Goal: Task Accomplishment & Management: Manage account settings

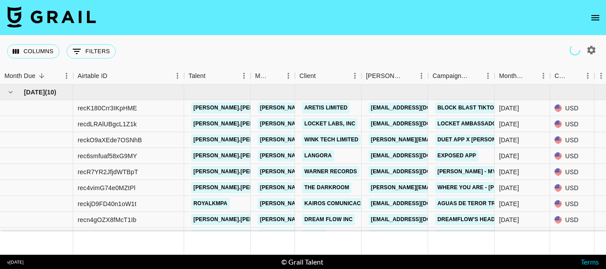
click at [598, 10] on button "open drawer" at bounding box center [595, 18] width 18 height 18
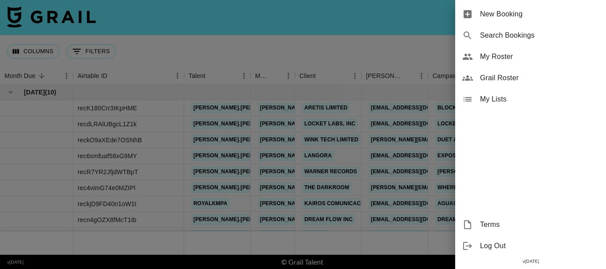
click at [503, 77] on span "Grail Roster" at bounding box center [539, 78] width 119 height 11
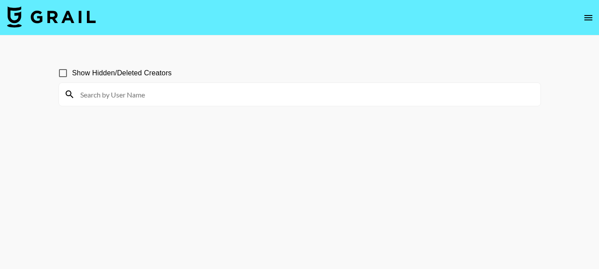
click at [175, 92] on input at bounding box center [305, 94] width 460 height 14
click at [590, 17] on icon "open drawer" at bounding box center [588, 17] width 11 height 11
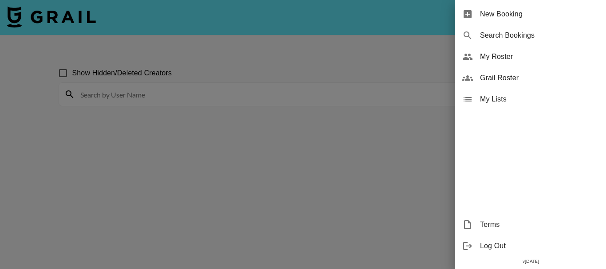
click at [298, 93] on div at bounding box center [303, 134] width 606 height 269
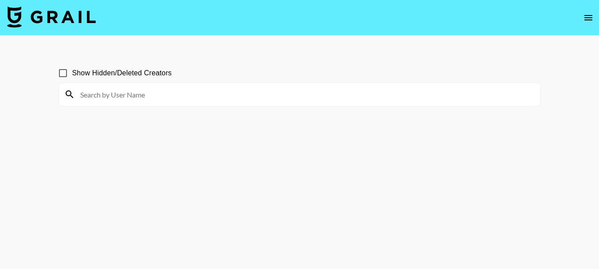
click at [298, 93] on input at bounding box center [305, 94] width 460 height 14
type input "100"
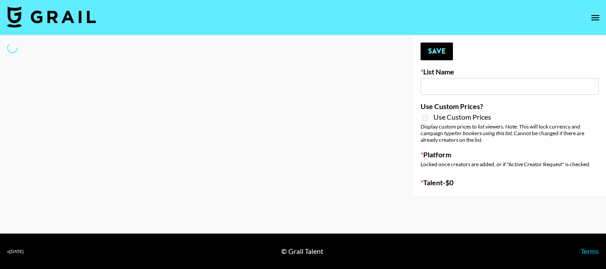
type input "Quick Turnaround Creators - Worldwide 24hrs"
select select "Song"
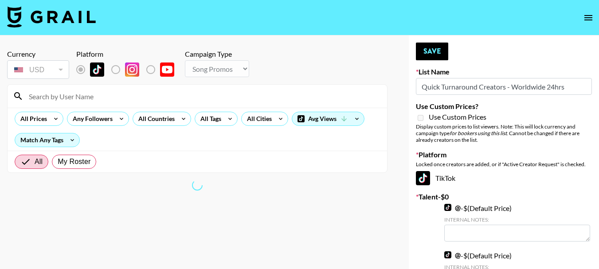
click at [141, 85] on div at bounding box center [197, 96] width 379 height 23
click at [149, 94] on input at bounding box center [202, 96] width 358 height 14
type input "royal"
click at [144, 96] on input "royal" at bounding box center [202, 96] width 358 height 14
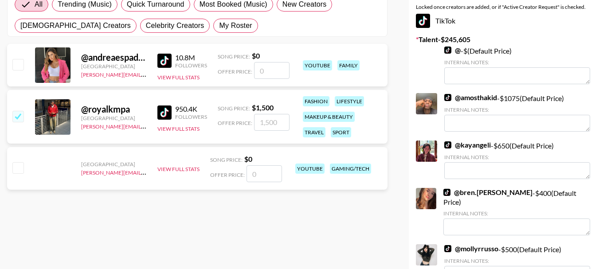
scroll to position [177, 0]
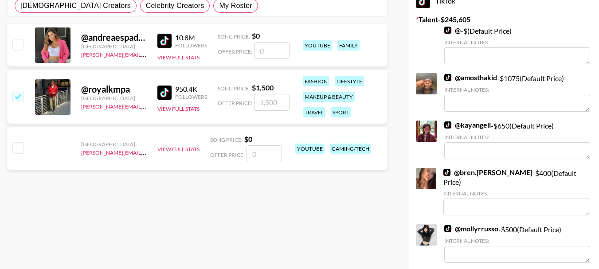
click at [483, 74] on link "@ amosthakid" at bounding box center [470, 77] width 53 height 9
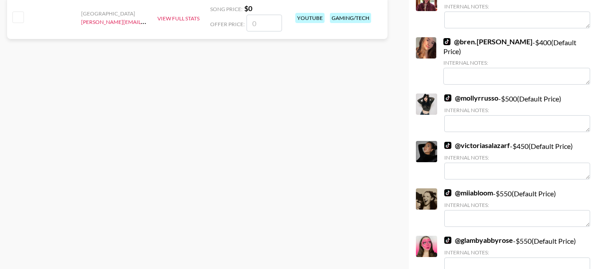
scroll to position [310, 0]
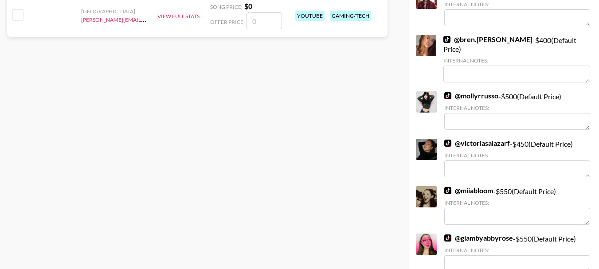
click at [482, 186] on link "@ miiabloom" at bounding box center [468, 190] width 49 height 9
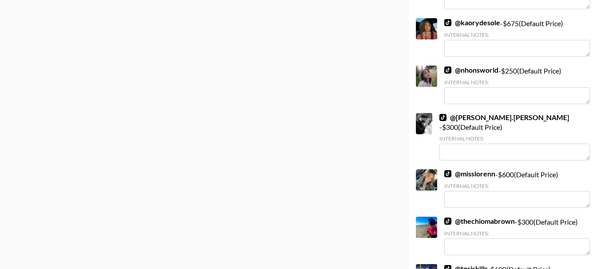
scroll to position [709, 0]
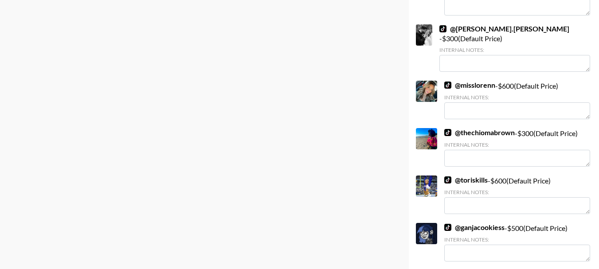
click at [472, 176] on link "@ toriskills" at bounding box center [465, 180] width 43 height 9
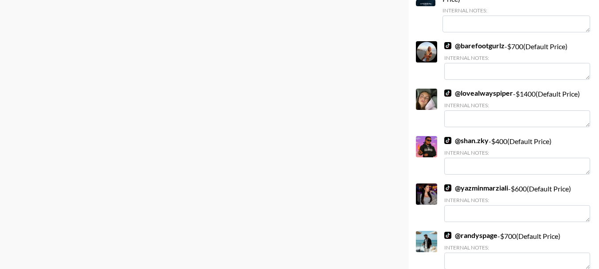
scroll to position [1419, 0]
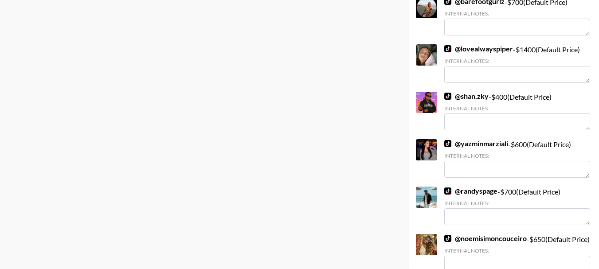
click at [485, 187] on link "@ randyspage" at bounding box center [470, 191] width 53 height 9
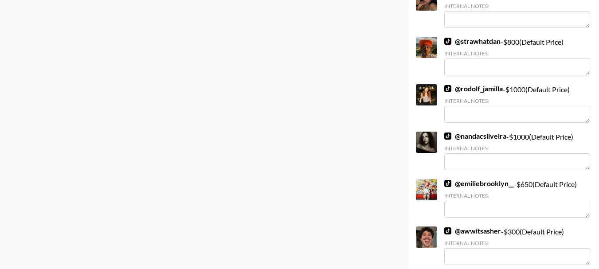
scroll to position [1906, 0]
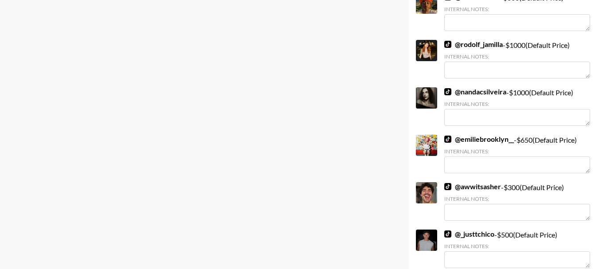
click at [479, 182] on link "@ awwitsasher" at bounding box center [472, 186] width 57 height 9
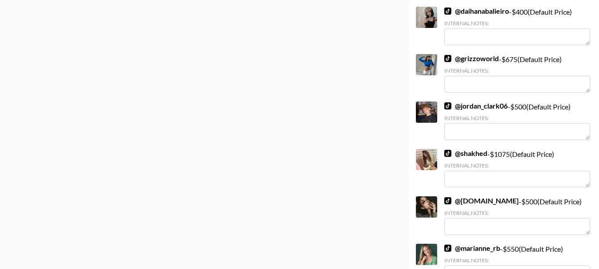
scroll to position [3059, 0]
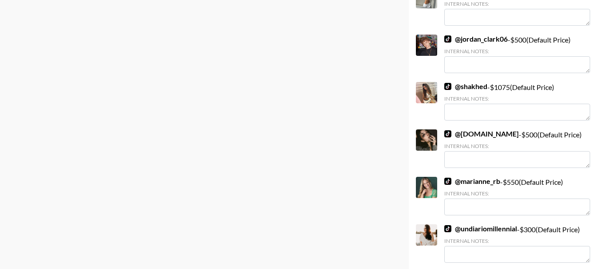
click at [485, 177] on link "@ marianne_rb" at bounding box center [472, 181] width 56 height 9
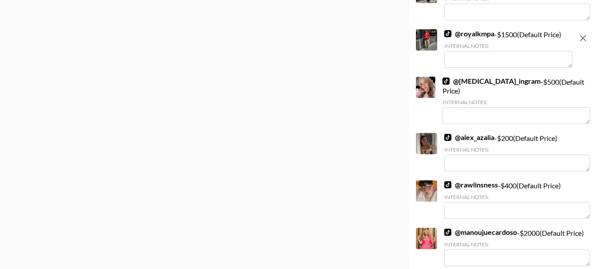
scroll to position [3458, 0]
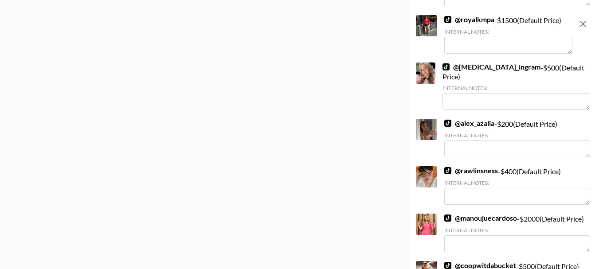
click at [494, 214] on link "@ manoujuecardoso" at bounding box center [480, 218] width 73 height 9
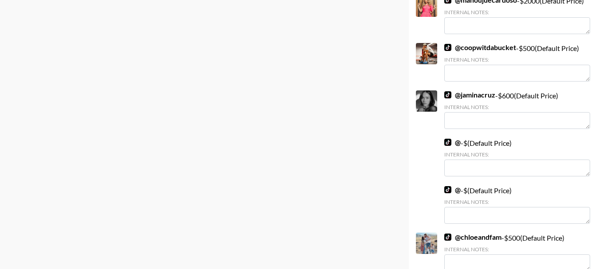
scroll to position [3724, 0]
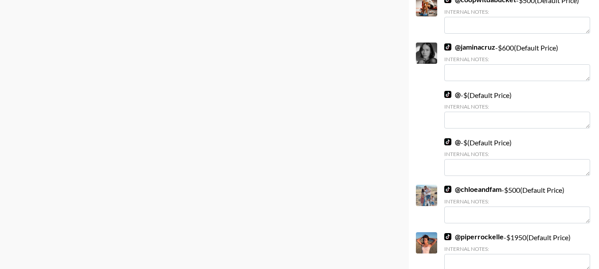
click at [485, 185] on link "@ chloeandfam" at bounding box center [472, 189] width 57 height 9
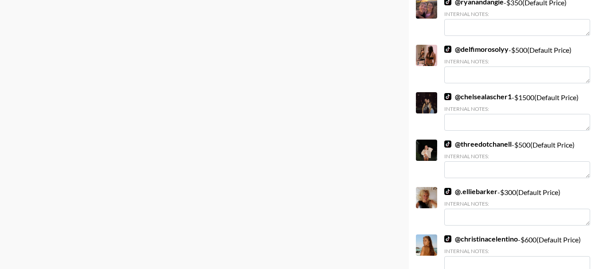
scroll to position [5276, 0]
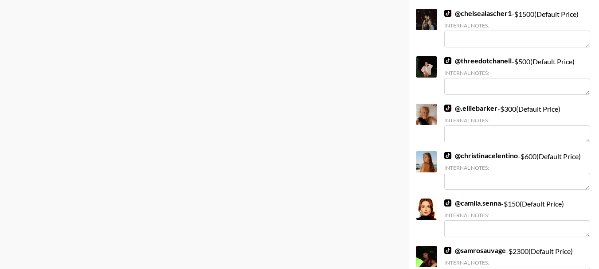
click at [467, 56] on link "@ threedotchanell" at bounding box center [477, 60] width 67 height 9
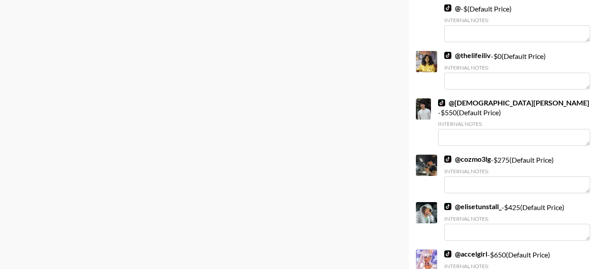
scroll to position [5763, 0]
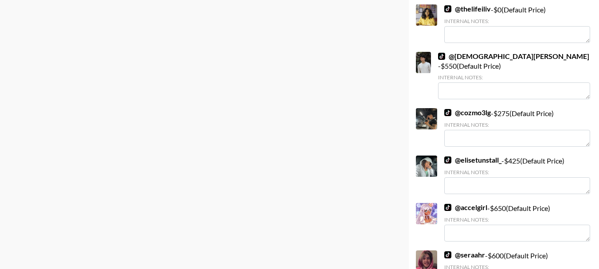
click at [472, 203] on link "@ accelgirl" at bounding box center [465, 207] width 43 height 9
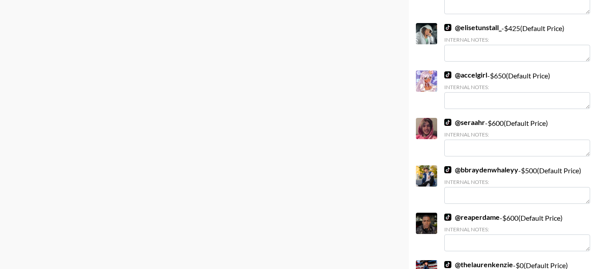
scroll to position [5896, 0]
click at [463, 117] on link "@ seraahr" at bounding box center [464, 121] width 41 height 9
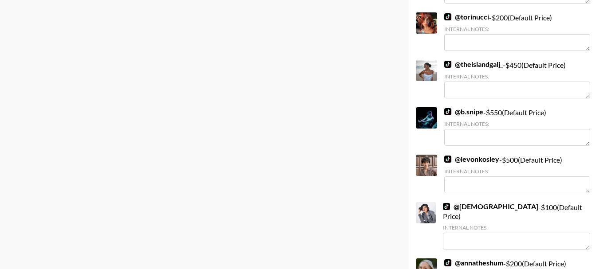
scroll to position [6561, 0]
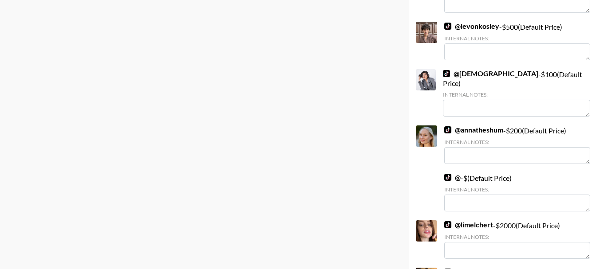
click at [464, 220] on link "@ limelchert" at bounding box center [468, 224] width 49 height 9
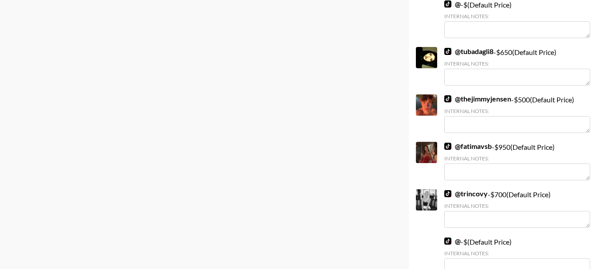
scroll to position [8201, 0]
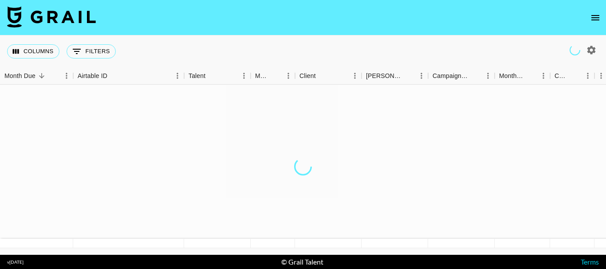
click at [592, 17] on icon "open drawer" at bounding box center [595, 17] width 11 height 11
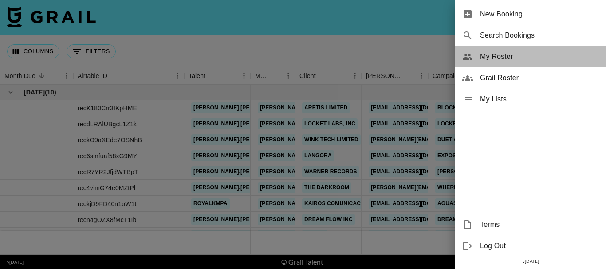
click at [489, 59] on span "My Roster" at bounding box center [539, 56] width 119 height 11
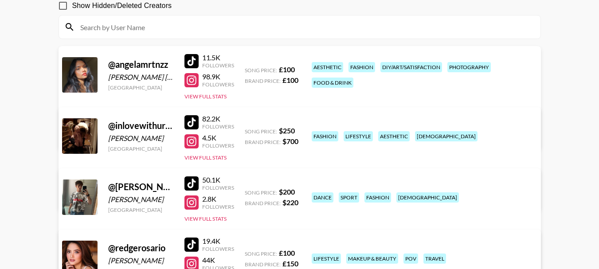
scroll to position [266, 0]
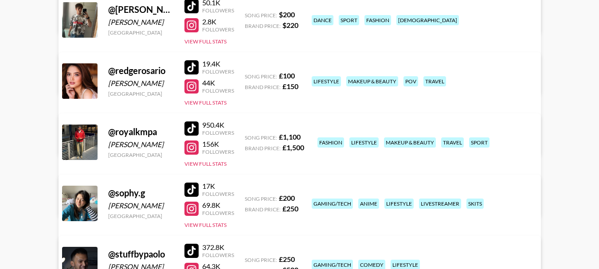
click at [303, 197] on link "View/Edit Details" at bounding box center [188, 201] width 228 height 9
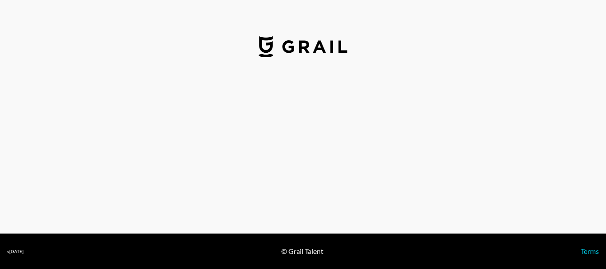
select select "GBP"
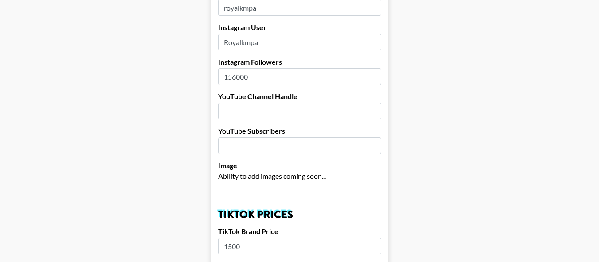
scroll to position [133, 0]
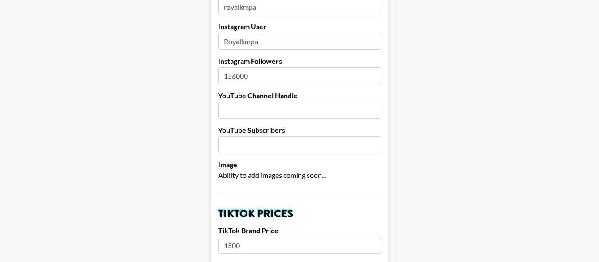
click at [239, 67] on input "156000" at bounding box center [299, 75] width 163 height 17
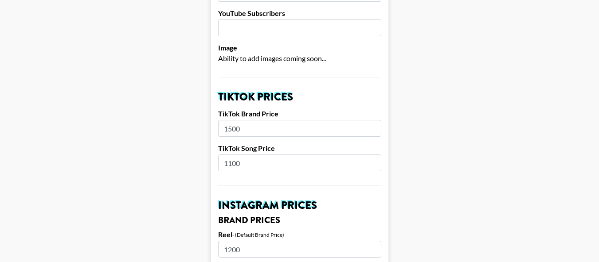
scroll to position [266, 0]
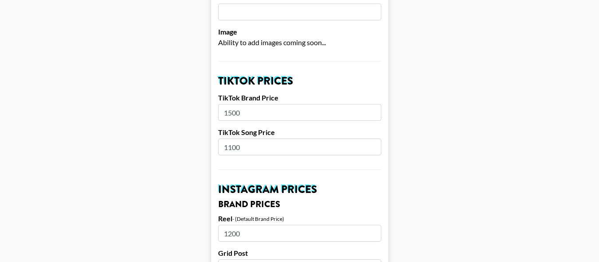
type input "157000"
drag, startPoint x: 257, startPoint y: 138, endPoint x: 204, endPoint y: 135, distance: 53.3
type input "750"
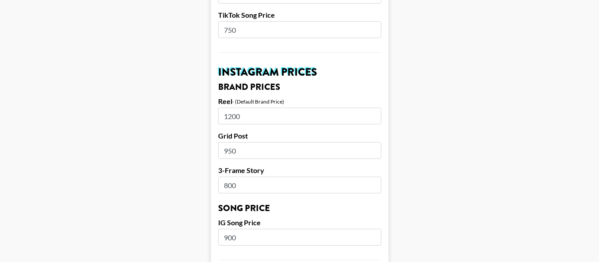
scroll to position [399, 0]
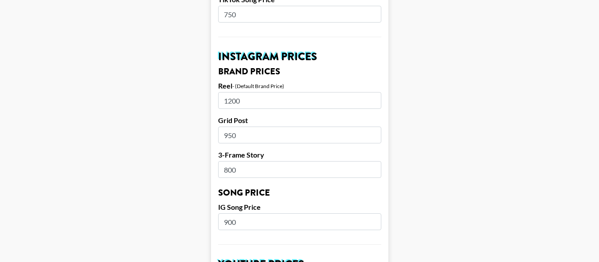
drag, startPoint x: 260, startPoint y: 119, endPoint x: 200, endPoint y: 111, distance: 60.9
click at [200, 111] on main "Airtable ID: recTzNk3ivxUbxiQu Manager(s) diane.salazar@grail-talent.com ​ TikT…" at bounding box center [299, 209] width 585 height 1116
type input "700"
drag, startPoint x: 262, startPoint y: 162, endPoint x: 192, endPoint y: 155, distance: 70.4
click at [192, 156] on main "Airtable ID: recTzNk3ivxUbxiQu Manager(s) diane.salazar@grail-talent.com ​ TikT…" at bounding box center [299, 209] width 585 height 1116
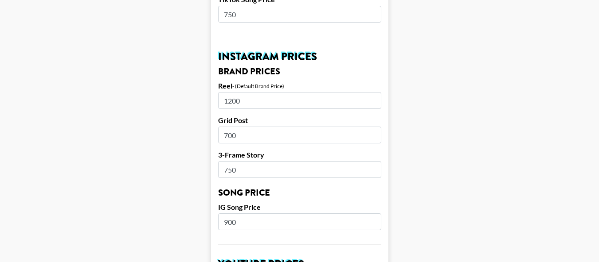
type input "750"
drag, startPoint x: 265, startPoint y: 214, endPoint x: 195, endPoint y: 194, distance: 73.0
click at [195, 194] on main "Airtable ID: recTzNk3ivxUbxiQu Manager(s) diane.salazar@grail-talent.com ​ TikT…" at bounding box center [299, 209] width 585 height 1116
type input "500"
click at [408, 142] on main "Airtable ID: recTzNk3ivxUbxiQu Manager(s) diane.salazar@grail-talent.com ​ TikT…" at bounding box center [299, 209] width 585 height 1116
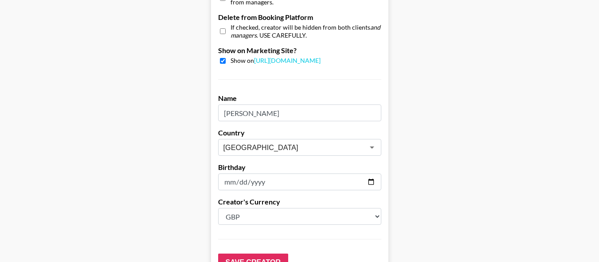
scroll to position [931, 0]
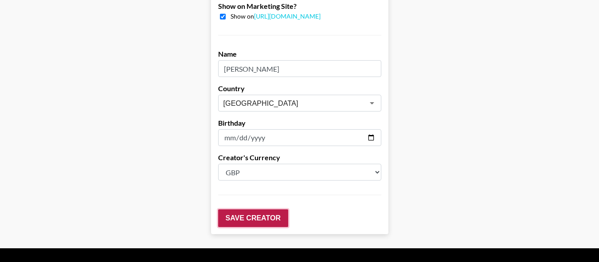
click at [275, 210] on input "Save Creator" at bounding box center [253, 219] width 70 height 18
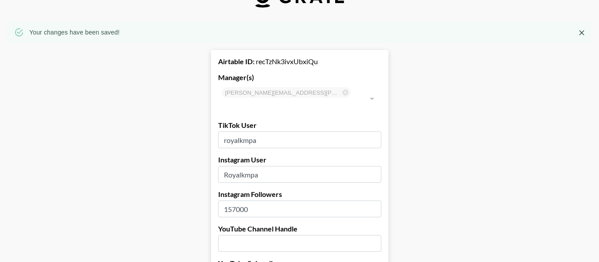
scroll to position [0, 0]
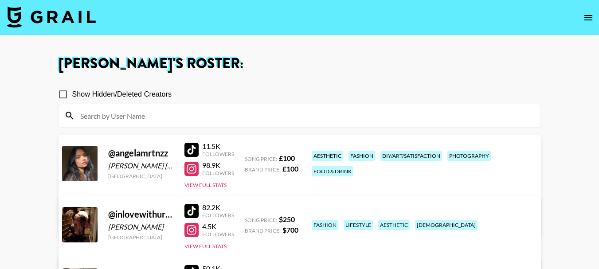
scroll to position [222, 0]
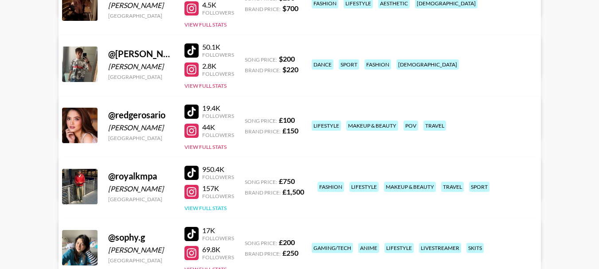
click at [221, 208] on button "View Full Stats" at bounding box center [205, 208] width 42 height 7
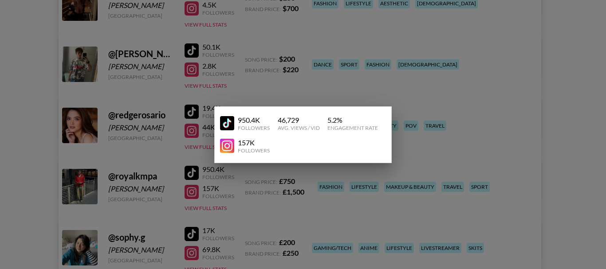
click at [553, 101] on div at bounding box center [303, 134] width 606 height 269
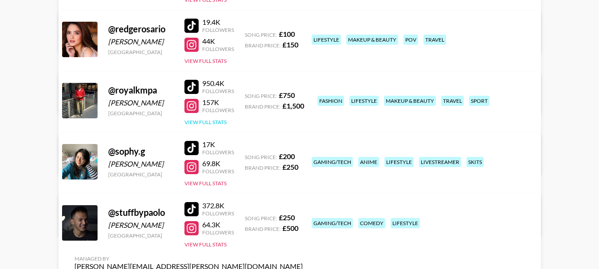
scroll to position [310, 0]
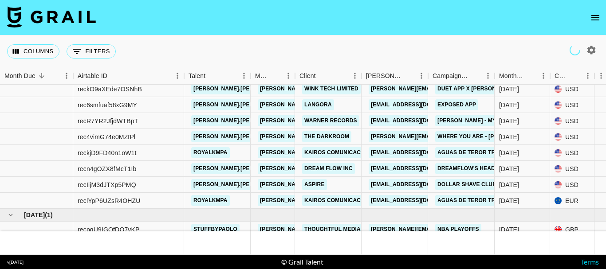
scroll to position [64, 0]
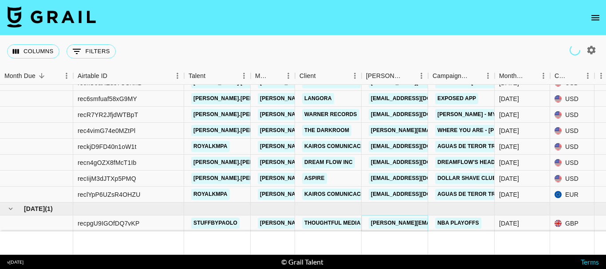
click at [380, 218] on link "[PERSON_NAME][EMAIL_ADDRESS][DOMAIN_NAME]" at bounding box center [440, 223] width 145 height 11
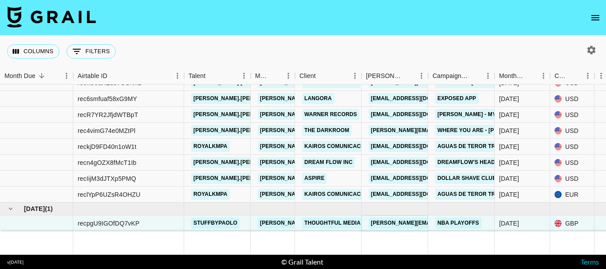
scroll to position [0, 0]
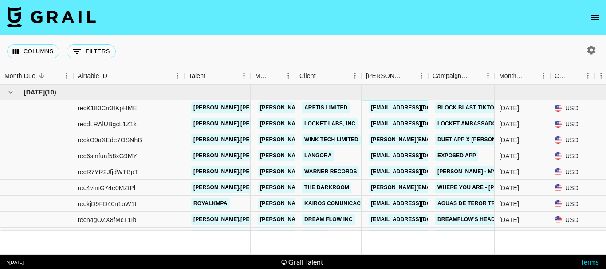
click at [397, 108] on link "[EMAIL_ADDRESS][DOMAIN_NAME]" at bounding box center [417, 107] width 99 height 11
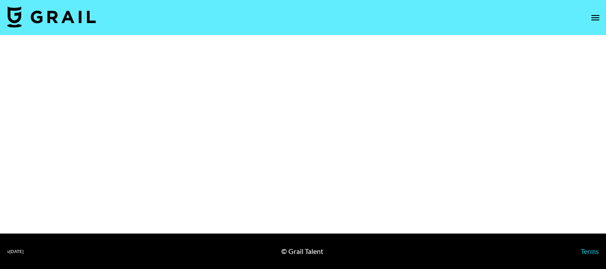
select select "Brand"
